Goal: Task Accomplishment & Management: Manage account settings

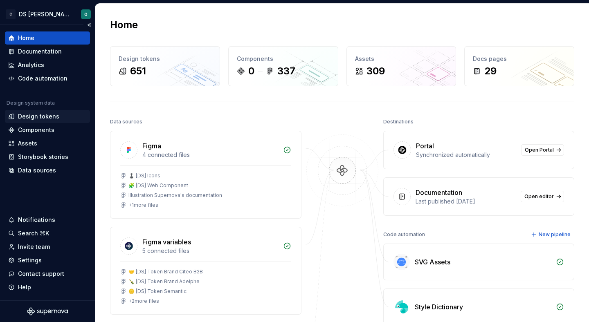
click at [57, 116] on div "Design tokens" at bounding box center [47, 116] width 79 height 8
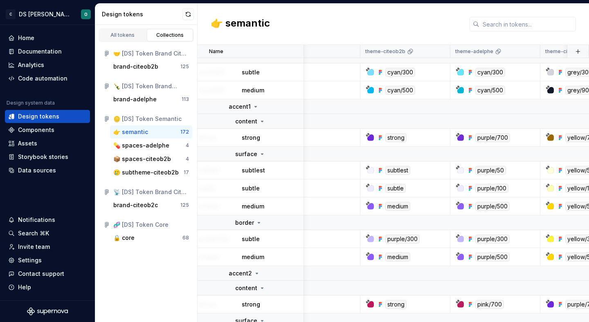
scroll to position [2566, 132]
click at [402, 137] on div "strong" at bounding box center [395, 137] width 21 height 9
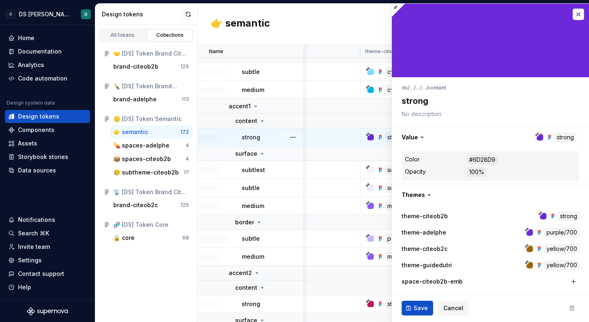
type textarea "*"
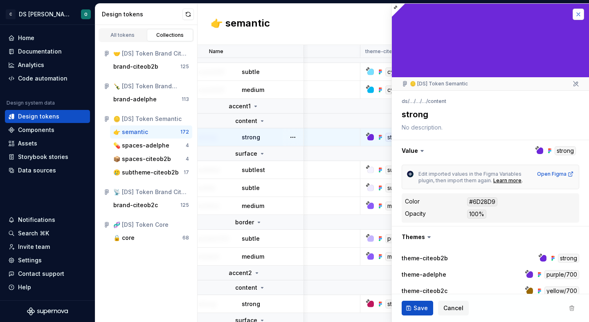
click at [580, 13] on button "button" at bounding box center [578, 14] width 11 height 11
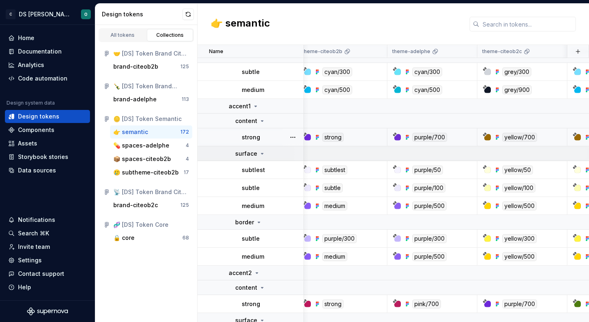
scroll to position [2566, 184]
